Goal: Task Accomplishment & Management: Use online tool/utility

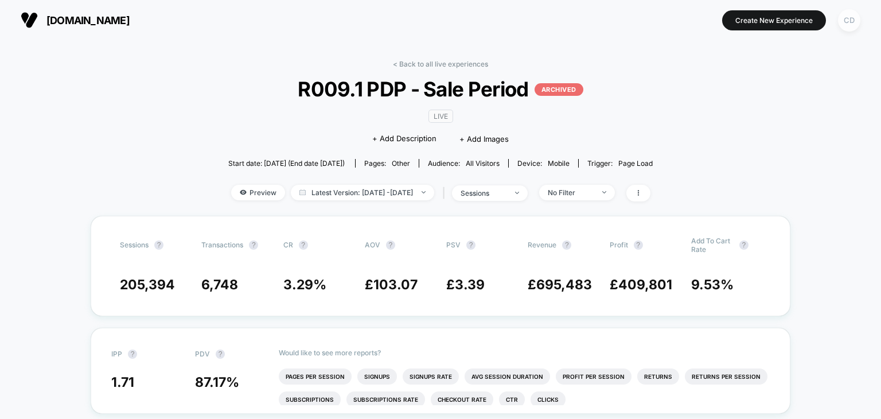
click at [845, 21] on div "CD" at bounding box center [849, 20] width 22 height 22
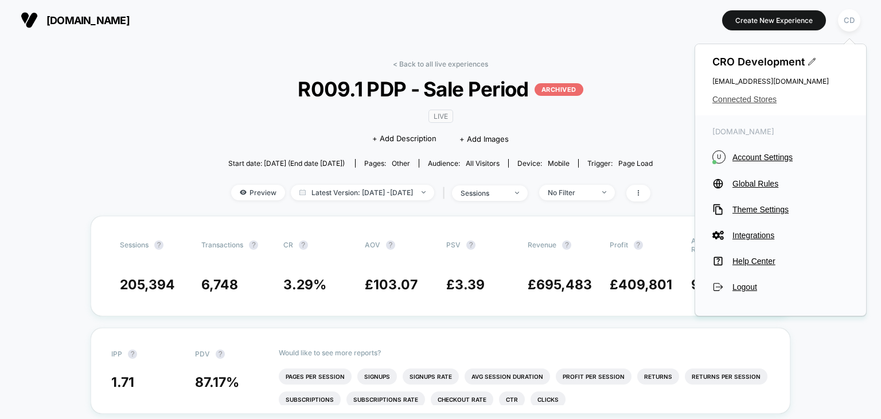
click at [735, 103] on span "Connected Stores" at bounding box center [781, 99] width 137 height 9
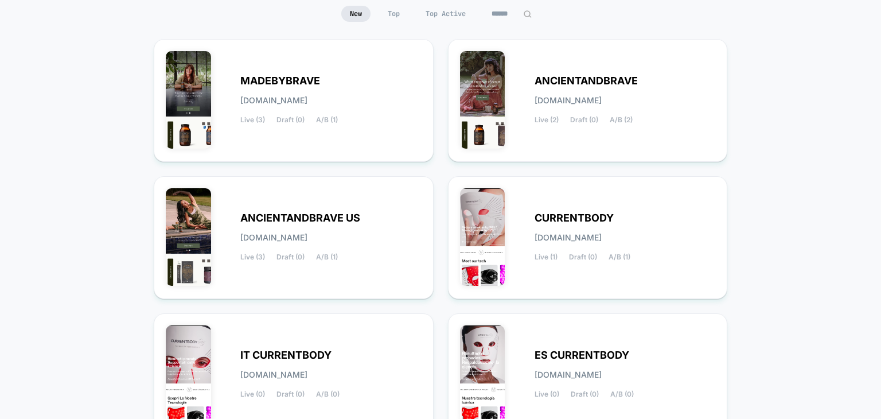
scroll to position [57, 0]
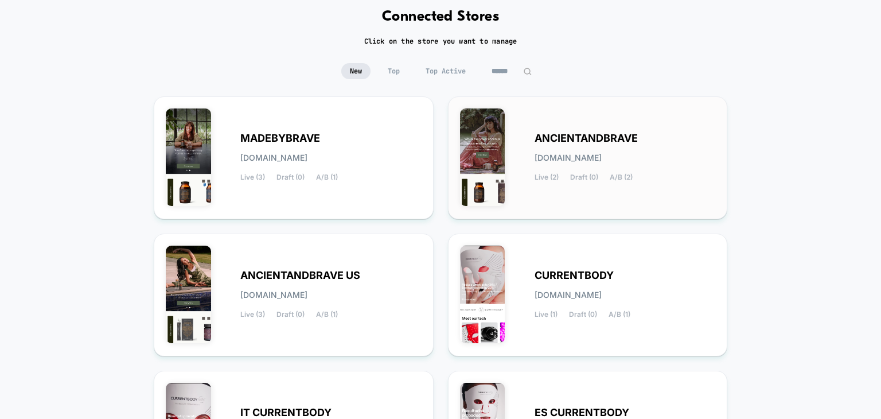
click at [599, 135] on span "ANCIENTANDBRAVE" at bounding box center [586, 138] width 103 height 8
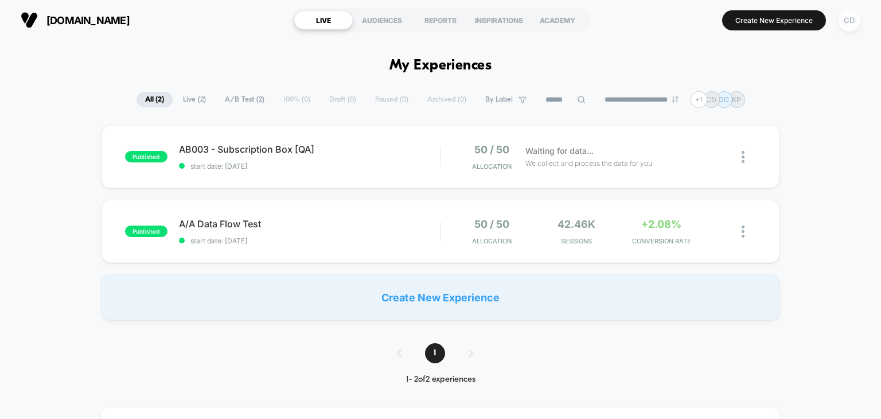
click at [851, 28] on div "CD" at bounding box center [849, 20] width 22 height 22
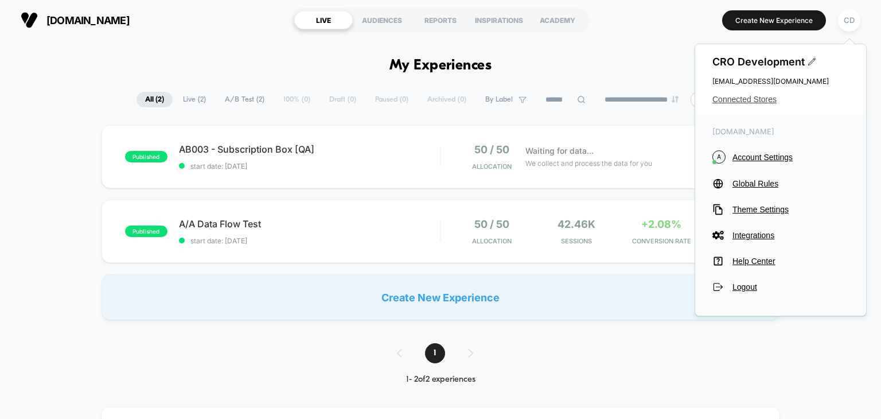
click at [757, 99] on span "Connected Stores" at bounding box center [781, 99] width 137 height 9
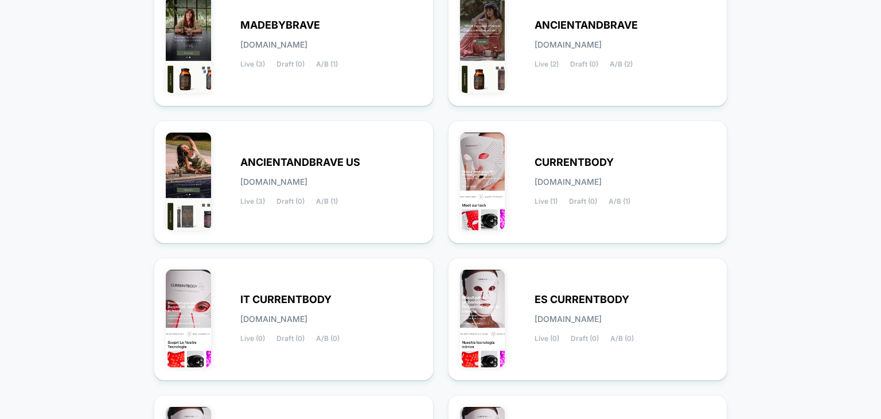
scroll to position [172, 0]
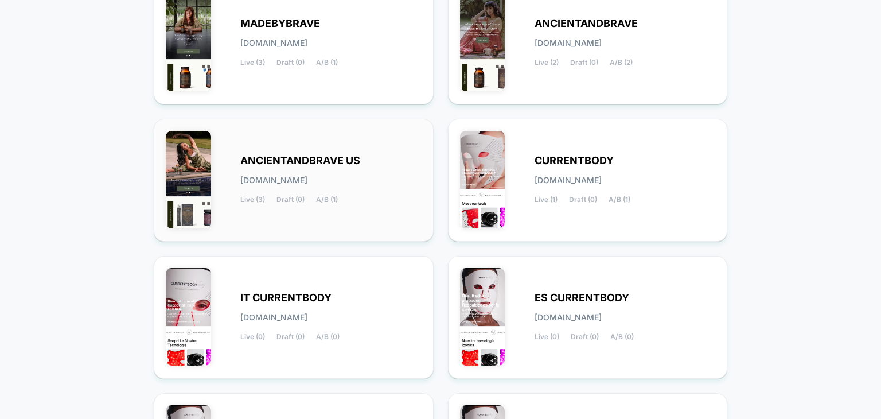
click at [328, 161] on span "ANCIENTANDBRAVE US" at bounding box center [300, 161] width 120 height 8
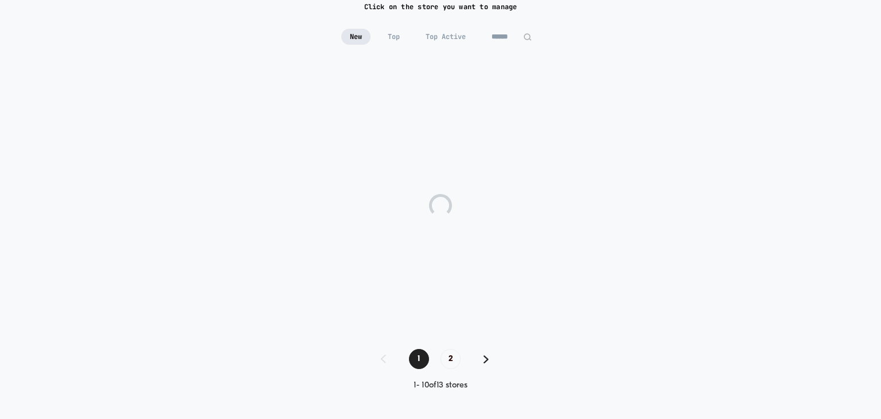
scroll to position [92, 0]
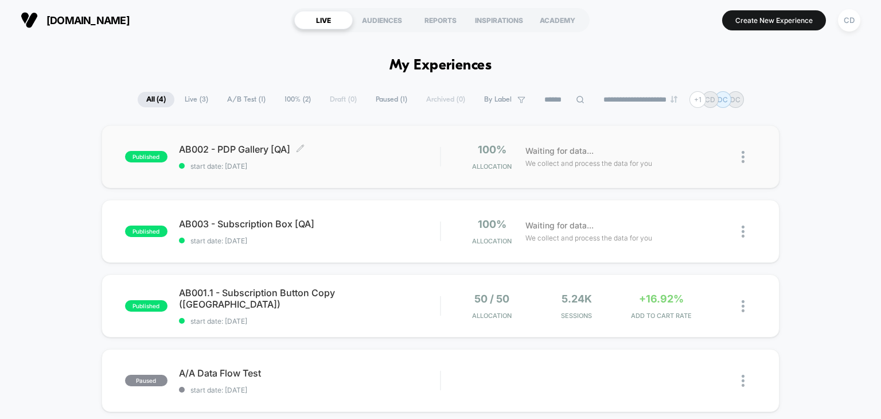
click at [231, 152] on span "AB002 - PDP Gallery [QA] Click to edit experience details" at bounding box center [310, 148] width 262 height 11
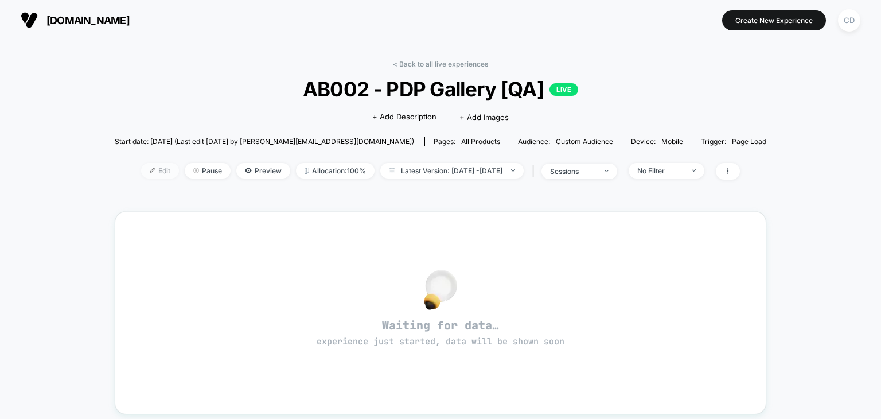
click at [141, 169] on span "Edit" at bounding box center [160, 170] width 38 height 15
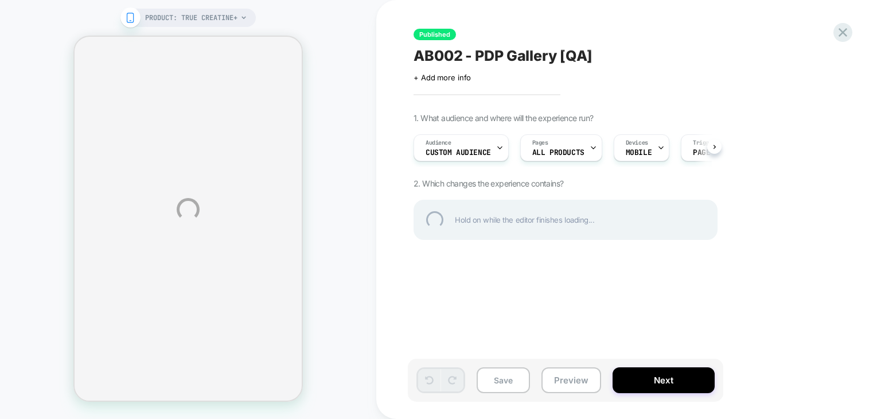
click at [714, 146] on div "PRODUCT: True Creatine+ PRODUCT: True Creatine+ Published AB002 - PDP Gallery […" at bounding box center [440, 209] width 881 height 419
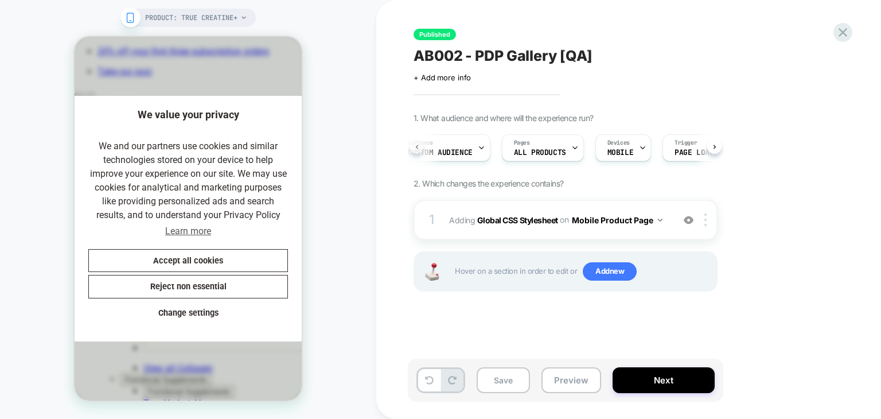
scroll to position [0, 1]
click at [414, 145] on div "Audience Custom Audience Pages ALL PRODUCTS Devices MOBILE Trigger Page Load" at bounding box center [566, 148] width 304 height 38
click at [495, 145] on icon at bounding box center [498, 147] width 7 height 7
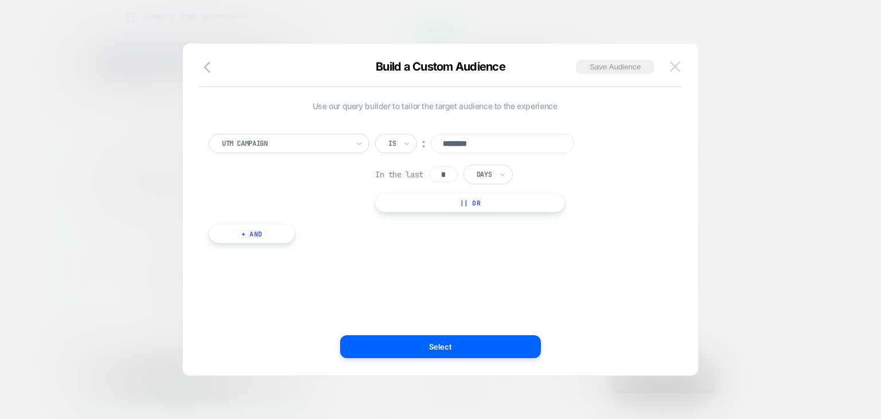
click at [673, 64] on img at bounding box center [675, 66] width 10 height 10
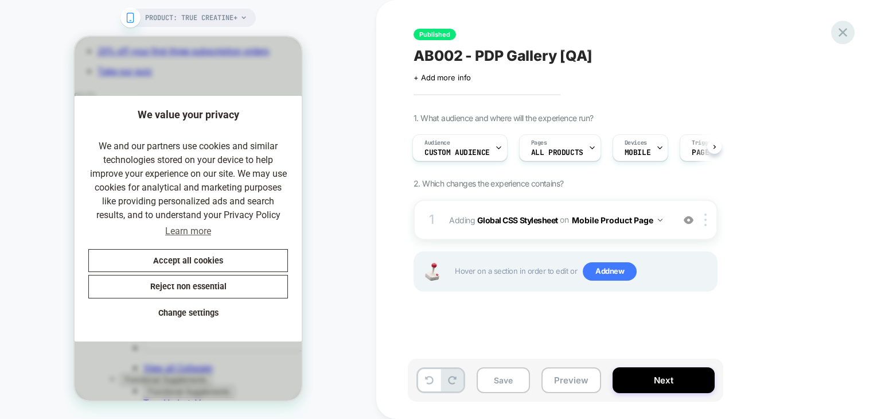
click at [845, 32] on icon at bounding box center [842, 32] width 15 height 15
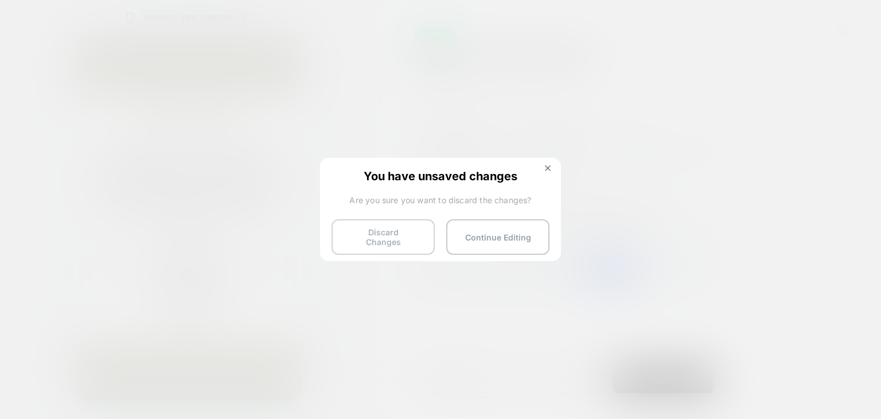
click at [353, 235] on button "Discard Changes" at bounding box center [383, 237] width 103 height 36
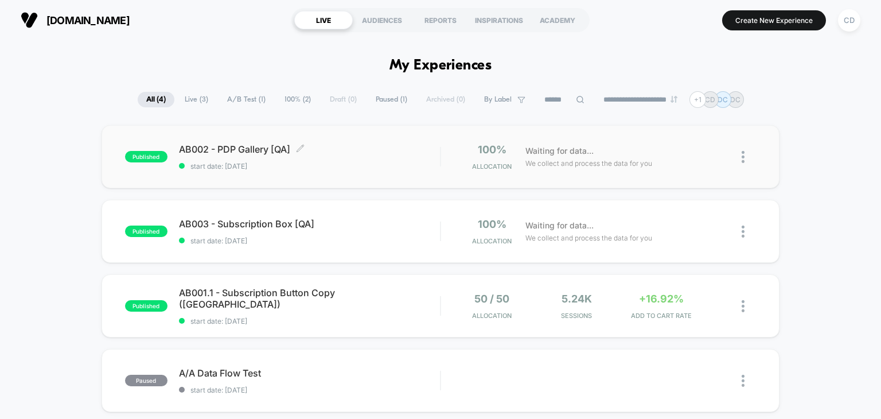
click at [237, 143] on span "AB002 - PDP Gallery [QA] Click to edit experience details" at bounding box center [310, 148] width 262 height 11
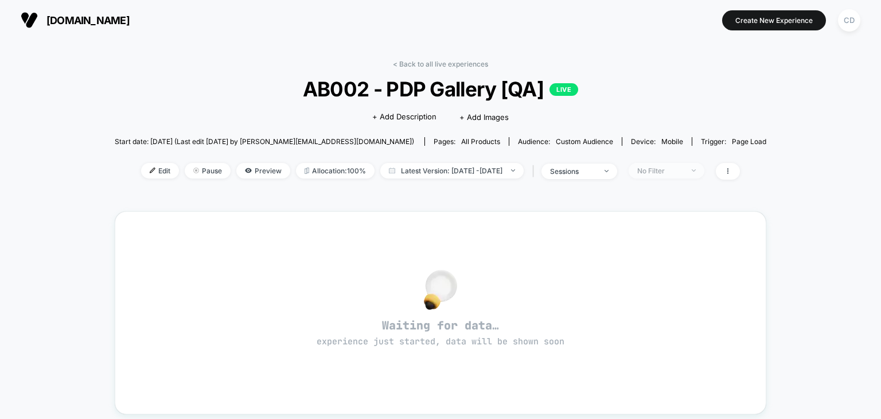
click at [705, 172] on span "No Filter" at bounding box center [667, 170] width 76 height 15
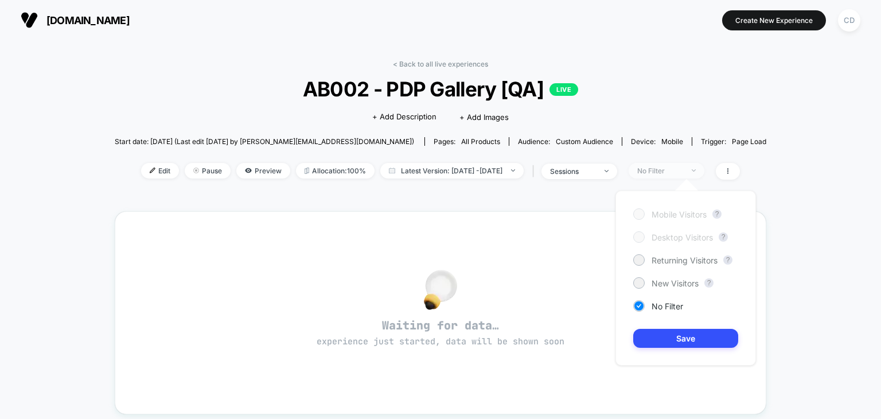
click at [696, 170] on img at bounding box center [694, 170] width 4 height 2
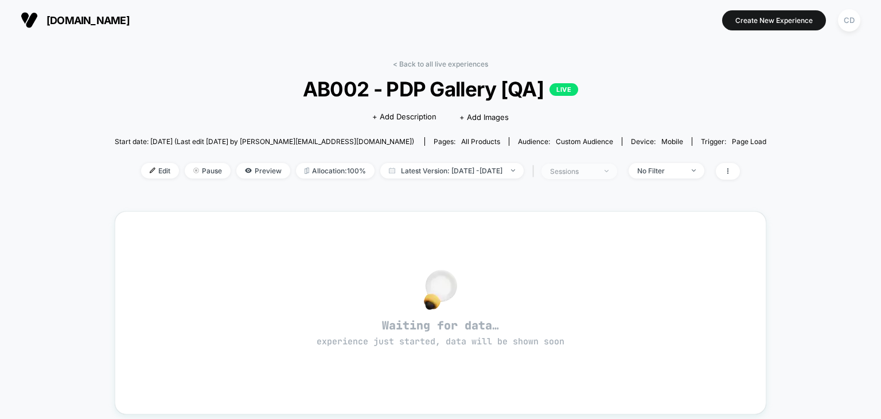
click at [617, 173] on span "sessions" at bounding box center [580, 171] width 76 height 15
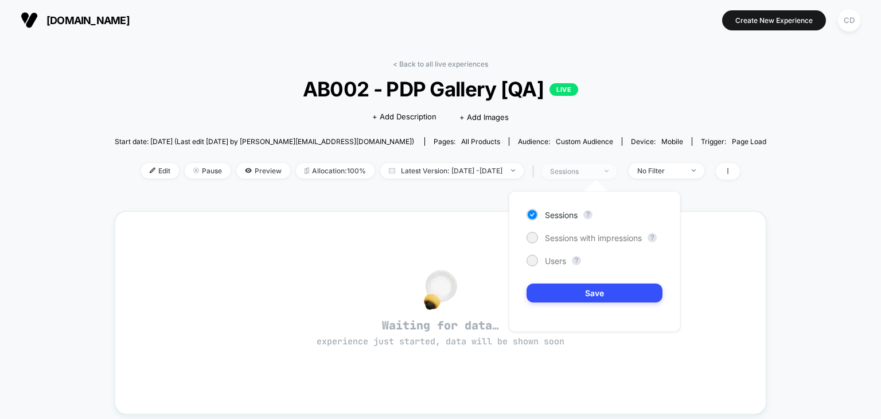
click at [617, 173] on span "sessions" at bounding box center [580, 171] width 76 height 15
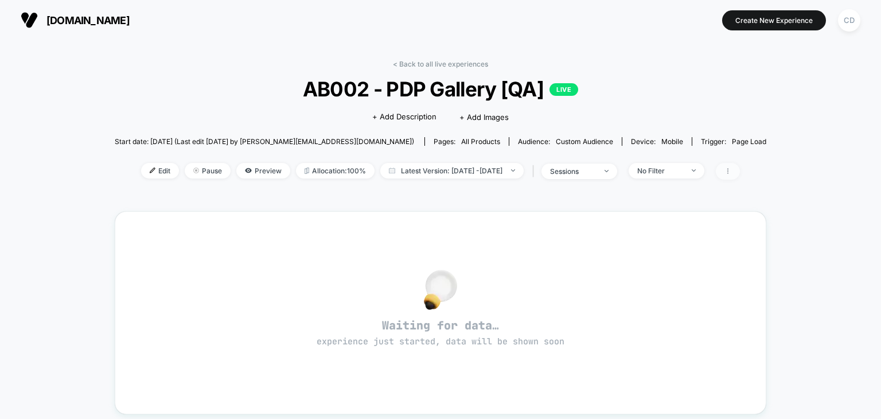
click at [729, 173] on icon at bounding box center [728, 171] width 1 height 6
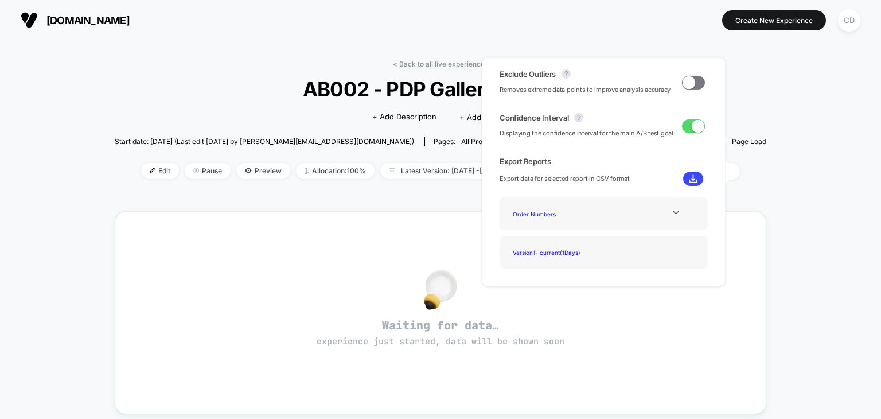
click at [771, 203] on div "< Back to all live experiences AB002 - PDP Gallery [QA] LIVE Click to edit expe…" at bounding box center [440, 360] width 881 height 641
